Goal: Information Seeking & Learning: Learn about a topic

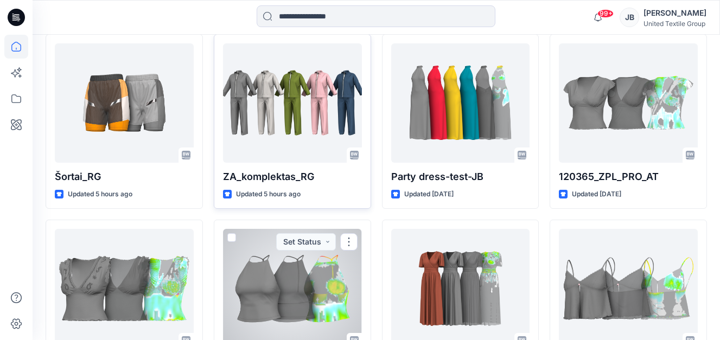
scroll to position [217, 0]
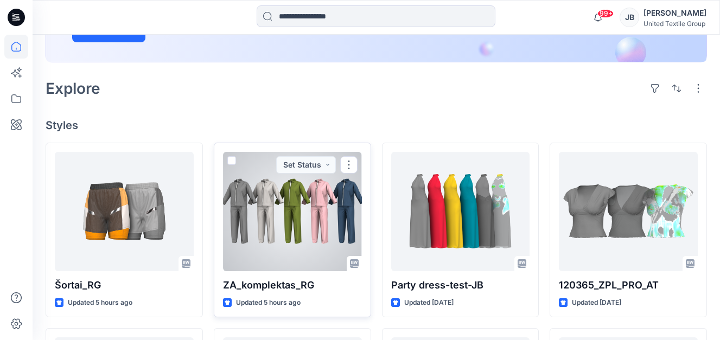
click at [296, 237] on div at bounding box center [292, 211] width 139 height 119
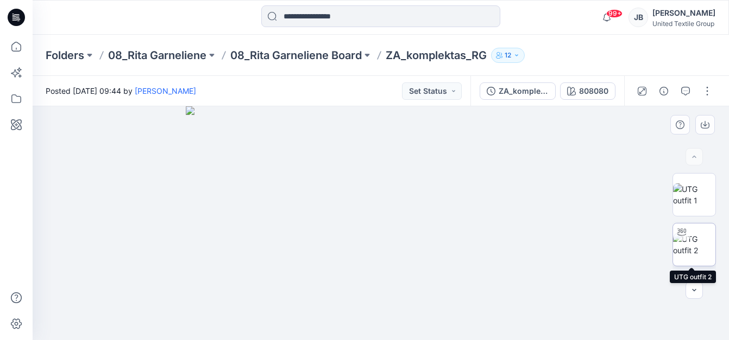
click at [690, 238] on img at bounding box center [694, 244] width 42 height 23
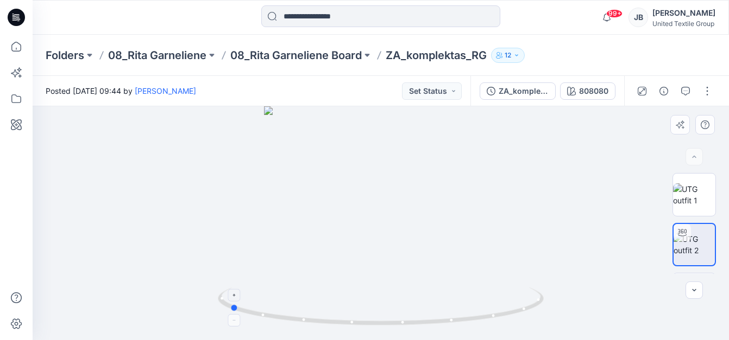
drag, startPoint x: 382, startPoint y: 328, endPoint x: 230, endPoint y: 322, distance: 151.6
click at [230, 322] on icon at bounding box center [382, 308] width 328 height 41
drag, startPoint x: 428, startPoint y: 186, endPoint x: 425, endPoint y: 314, distance: 128.7
drag, startPoint x: 236, startPoint y: 311, endPoint x: 392, endPoint y: 317, distance: 156.5
click at [392, 317] on icon at bounding box center [382, 308] width 328 height 41
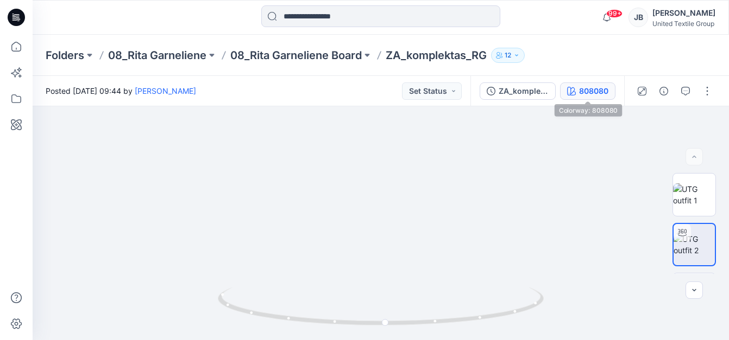
click at [572, 90] on icon "button" at bounding box center [571, 91] width 9 height 9
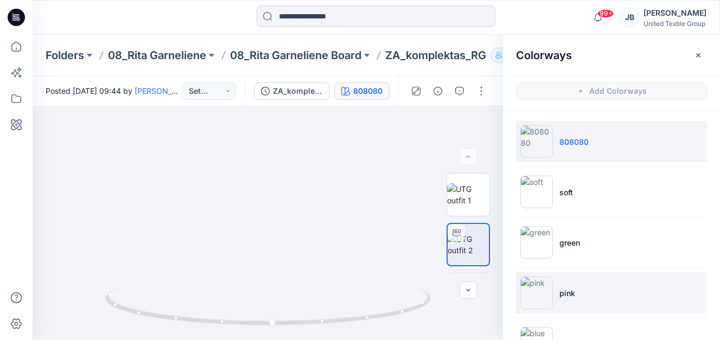
scroll to position [40, 0]
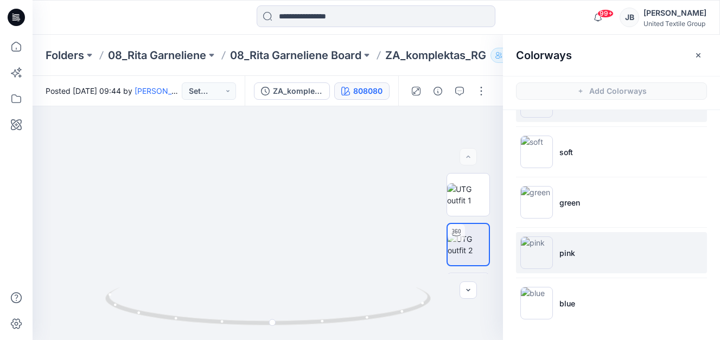
click at [542, 251] on img at bounding box center [537, 253] width 33 height 33
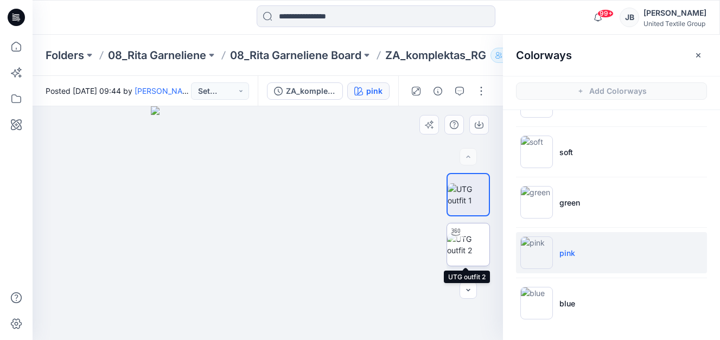
click at [461, 239] on img at bounding box center [468, 244] width 42 height 23
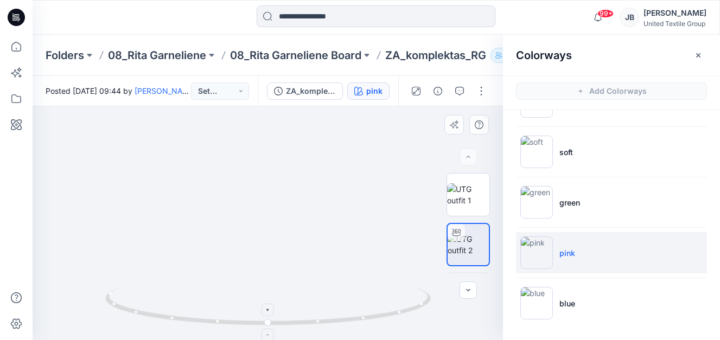
drag, startPoint x: 279, startPoint y: 181, endPoint x: 273, endPoint y: 289, distance: 107.7
drag, startPoint x: 289, startPoint y: 155, endPoint x: 284, endPoint y: 220, distance: 65.3
drag, startPoint x: 261, startPoint y: 327, endPoint x: 115, endPoint y: 313, distance: 146.2
click at [115, 313] on icon at bounding box center [269, 308] width 328 height 41
click at [16, 15] on icon at bounding box center [16, 17] width 17 height 17
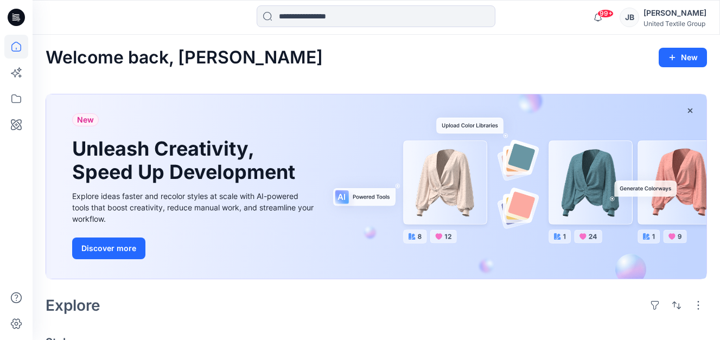
scroll to position [326, 0]
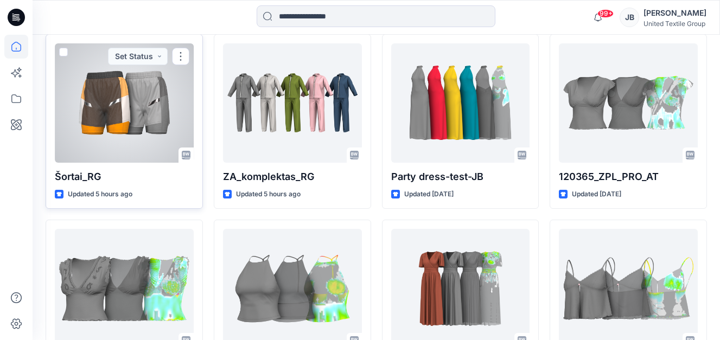
click at [128, 137] on div at bounding box center [124, 102] width 139 height 119
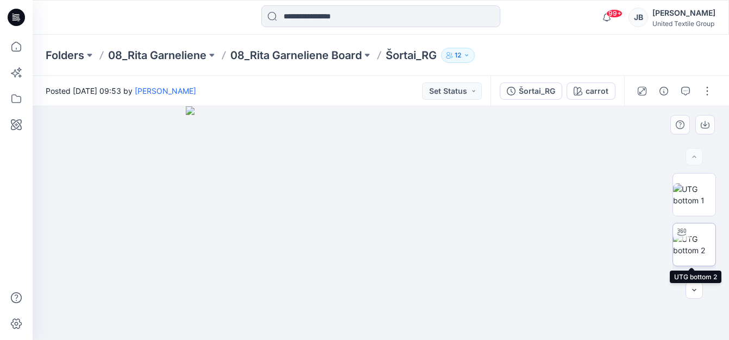
click at [695, 246] on img at bounding box center [694, 244] width 42 height 23
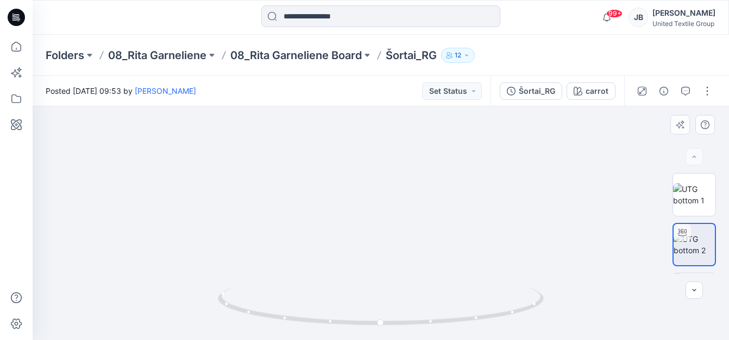
drag, startPoint x: 396, startPoint y: 202, endPoint x: 384, endPoint y: 284, distance: 82.8
drag, startPoint x: 402, startPoint y: 213, endPoint x: 398, endPoint y: 226, distance: 14.3
drag, startPoint x: 381, startPoint y: 324, endPoint x: 322, endPoint y: 320, distance: 58.8
click at [322, 320] on circle at bounding box center [324, 321] width 7 height 7
drag, startPoint x: 326, startPoint y: 325, endPoint x: 408, endPoint y: 328, distance: 81.5
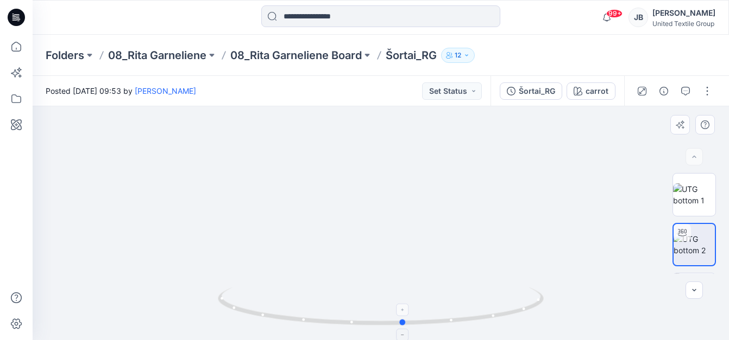
click at [408, 328] on icon at bounding box center [382, 308] width 328 height 41
drag, startPoint x: 376, startPoint y: 217, endPoint x: 374, endPoint y: 263, distance: 46.2
drag, startPoint x: 402, startPoint y: 325, endPoint x: 289, endPoint y: 289, distance: 118.5
click at [217, 292] on div at bounding box center [381, 223] width 696 height 234
click at [593, 91] on div "carrot" at bounding box center [596, 91] width 23 height 12
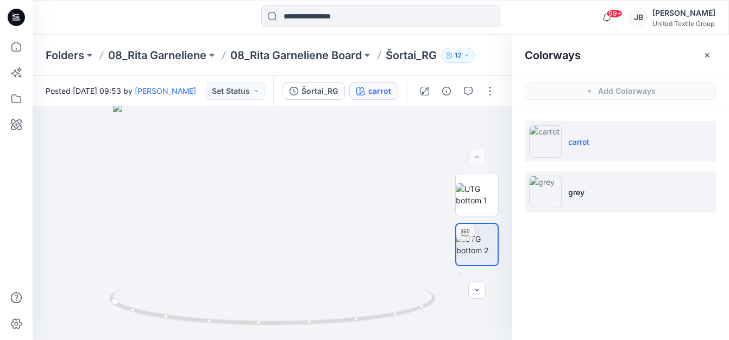
click at [542, 186] on img at bounding box center [545, 192] width 33 height 33
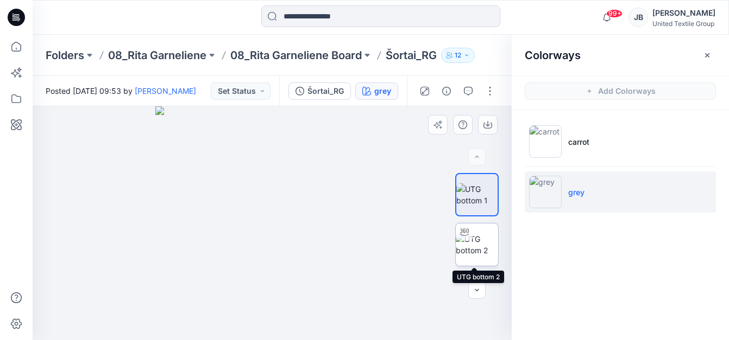
click at [478, 245] on img at bounding box center [476, 244] width 42 height 23
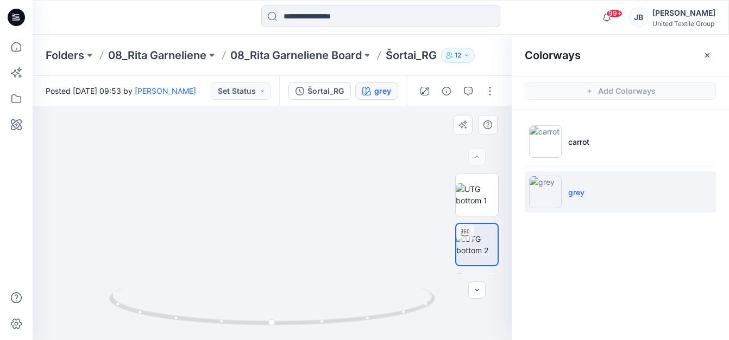
drag, startPoint x: 323, startPoint y: 178, endPoint x: 331, endPoint y: 287, distance: 108.8
drag, startPoint x: 273, startPoint y: 326, endPoint x: 311, endPoint y: 327, distance: 38.0
click at [311, 327] on icon at bounding box center [273, 308] width 328 height 41
click at [15, 12] on icon at bounding box center [16, 17] width 17 height 17
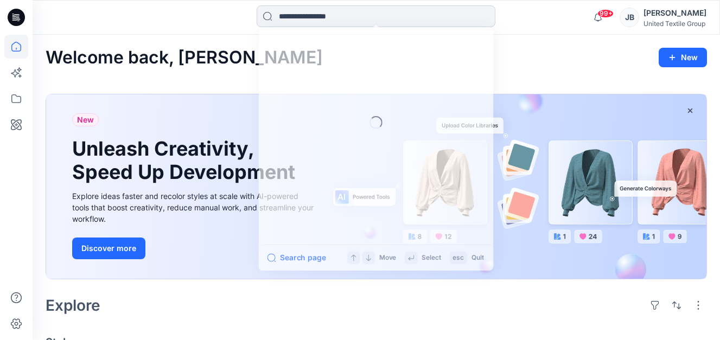
click at [296, 16] on input at bounding box center [376, 16] width 239 height 22
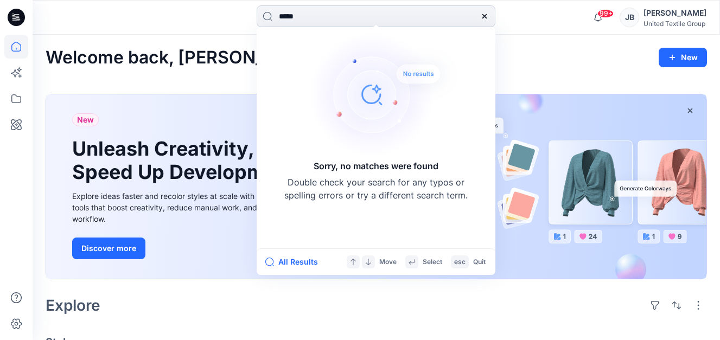
type input "******"
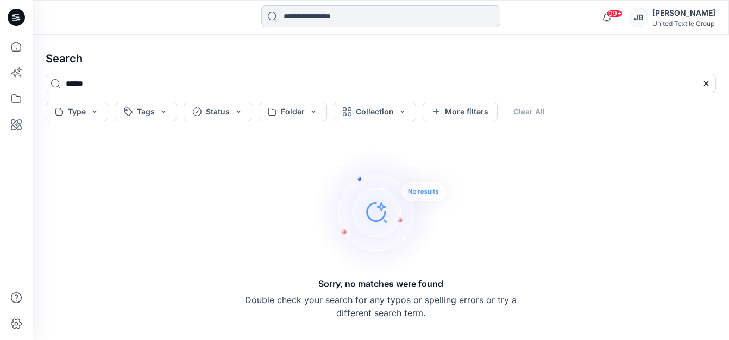
click at [300, 16] on input at bounding box center [380, 16] width 239 height 22
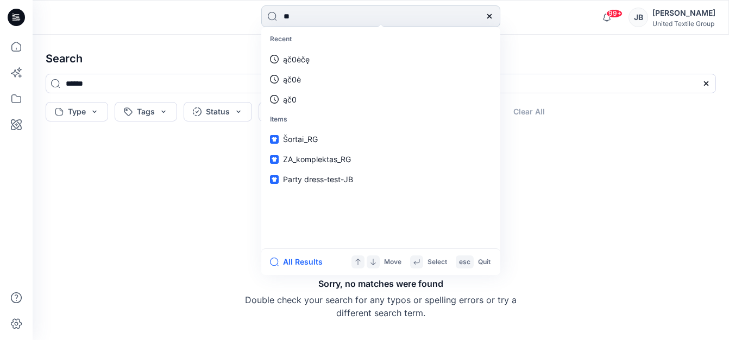
type input "*"
type input "******"
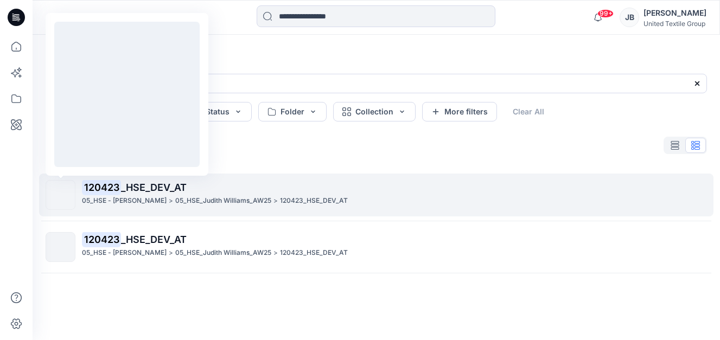
click at [61, 195] on img at bounding box center [61, 195] width 0 height 0
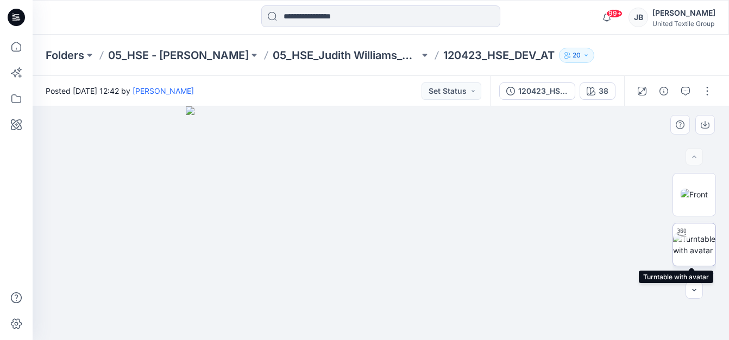
click at [691, 241] on img at bounding box center [694, 244] width 42 height 23
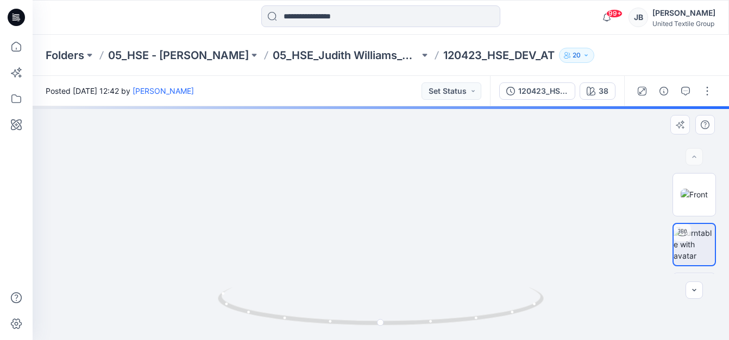
drag, startPoint x: 418, startPoint y: 223, endPoint x: 413, endPoint y: 282, distance: 59.9
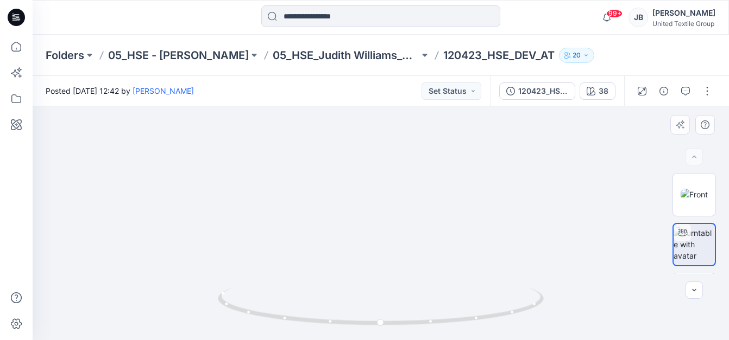
drag, startPoint x: 416, startPoint y: 198, endPoint x: 366, endPoint y: 284, distance: 99.3
drag, startPoint x: 380, startPoint y: 322, endPoint x: 242, endPoint y: 317, distance: 138.0
click at [242, 317] on icon at bounding box center [382, 308] width 328 height 41
drag, startPoint x: 247, startPoint y: 314, endPoint x: 469, endPoint y: 323, distance: 221.7
click at [469, 323] on icon at bounding box center [382, 308] width 328 height 41
